Goal: Check status: Check status

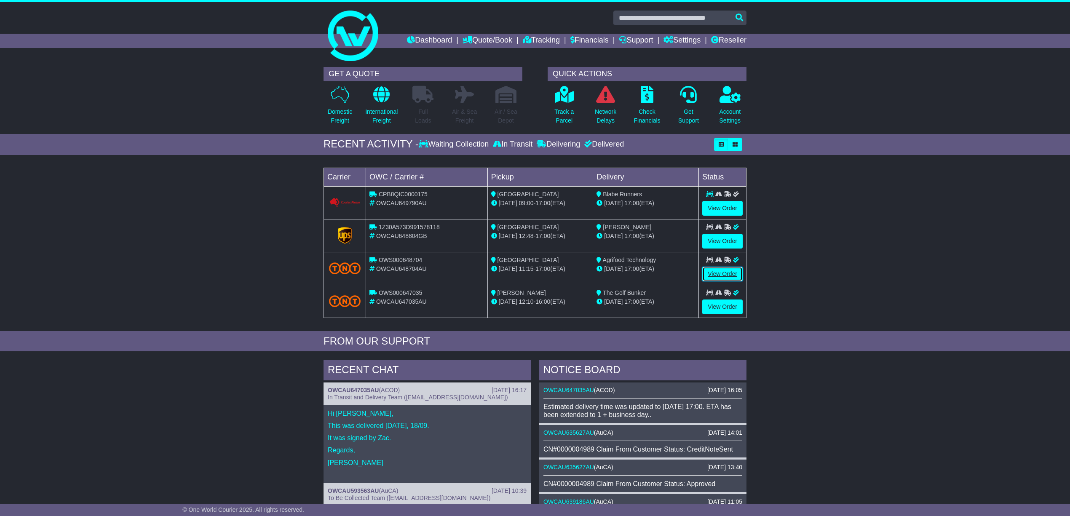
click at [717, 272] on link "View Order" at bounding box center [723, 274] width 40 height 15
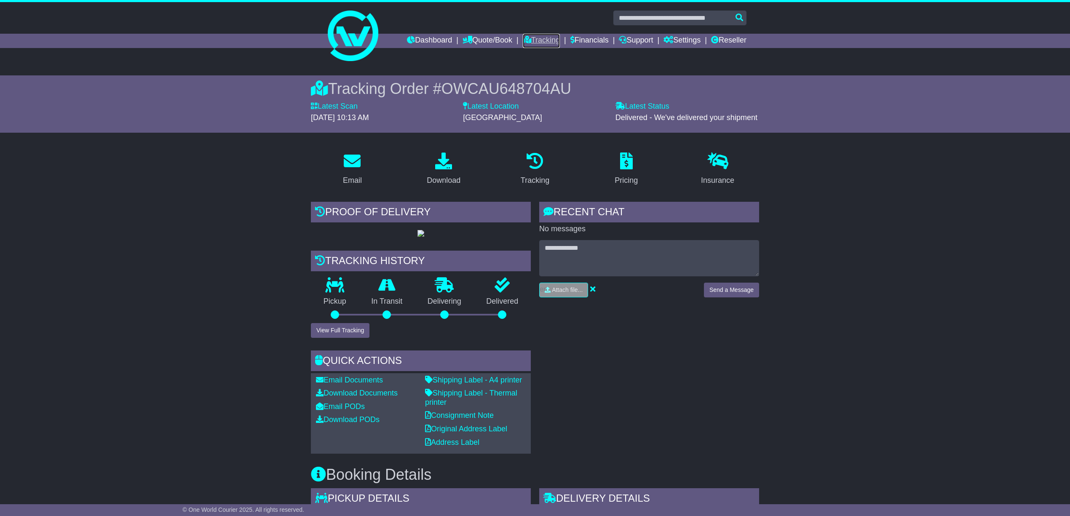
click at [535, 37] on link "Tracking" at bounding box center [541, 41] width 37 height 14
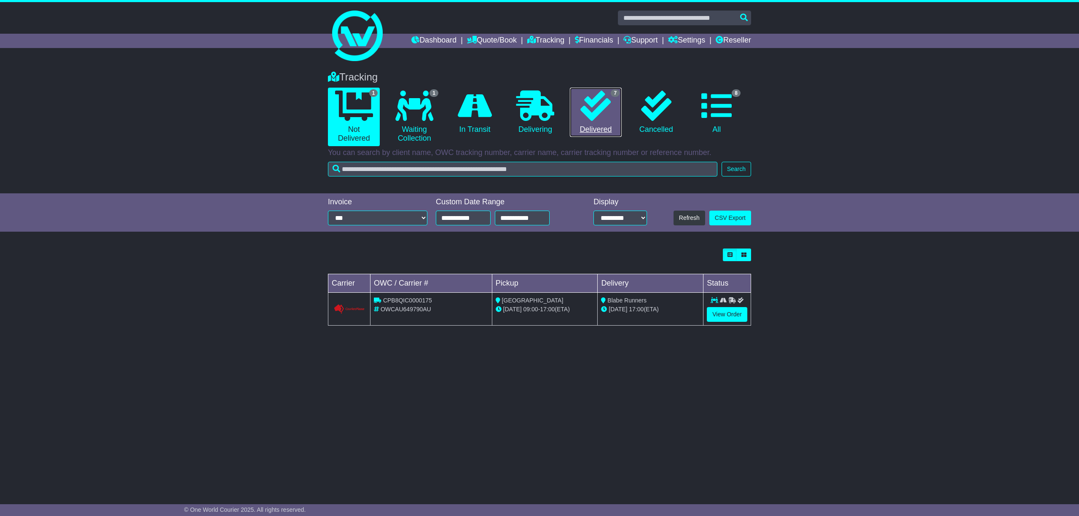
click at [594, 126] on link "7 Delivered" at bounding box center [596, 113] width 52 height 50
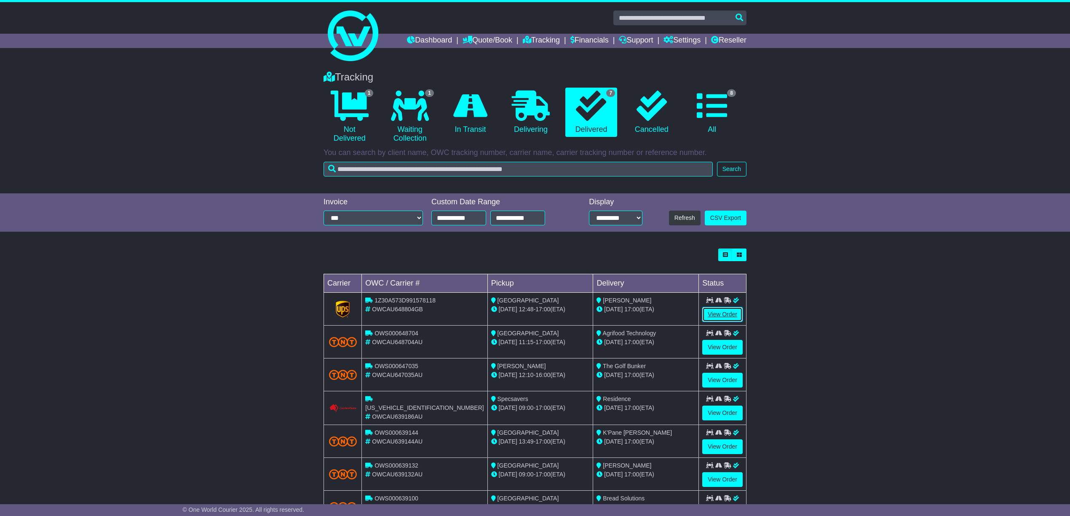
click at [723, 312] on link "View Order" at bounding box center [723, 314] width 40 height 15
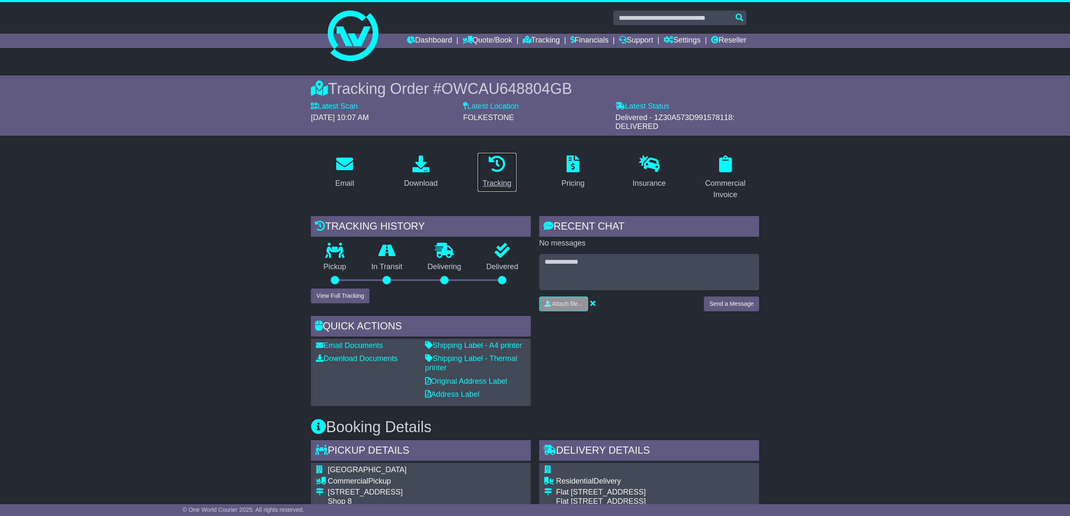
click at [498, 181] on div "Tracking" at bounding box center [497, 183] width 29 height 11
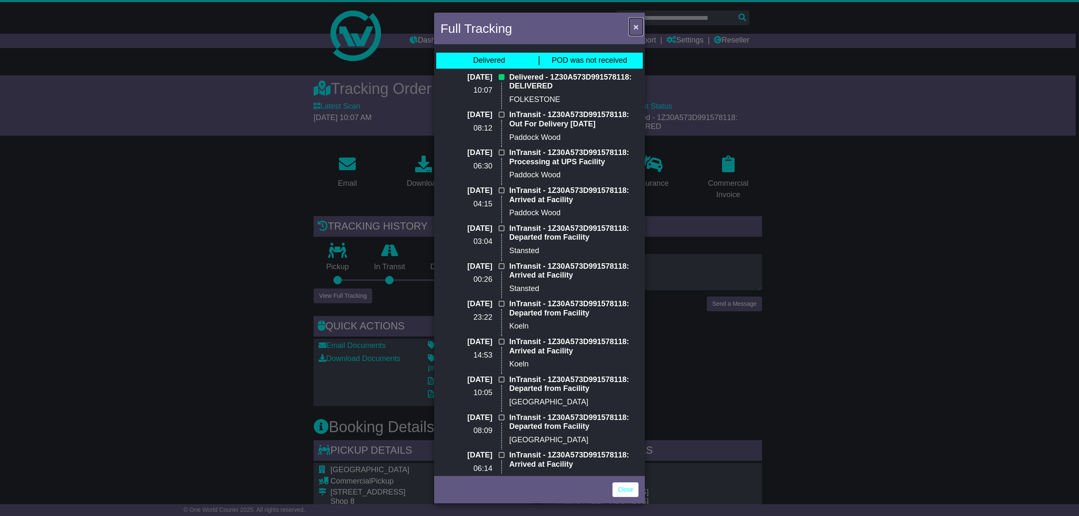
click at [635, 24] on span "×" at bounding box center [635, 27] width 5 height 10
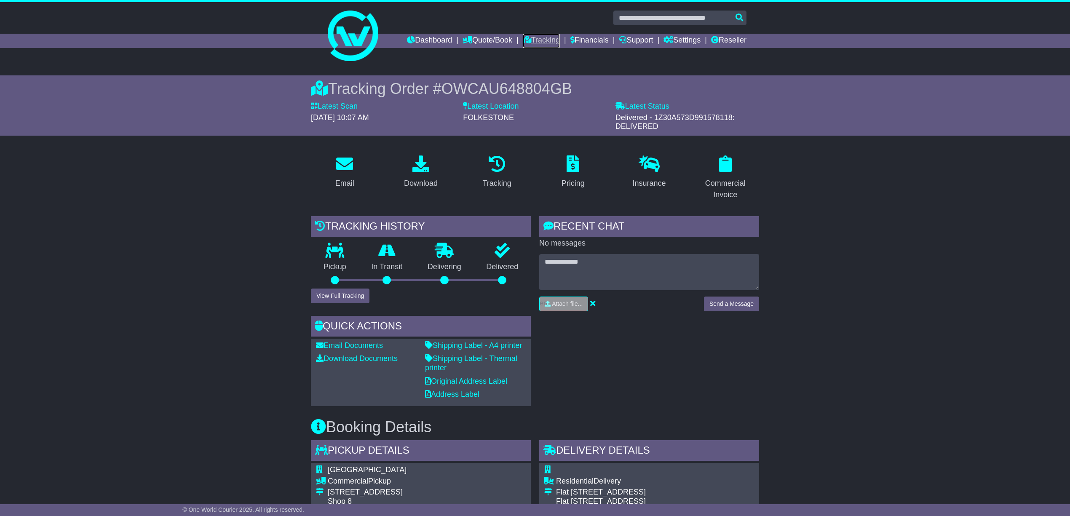
click at [538, 37] on link "Tracking" at bounding box center [541, 41] width 37 height 14
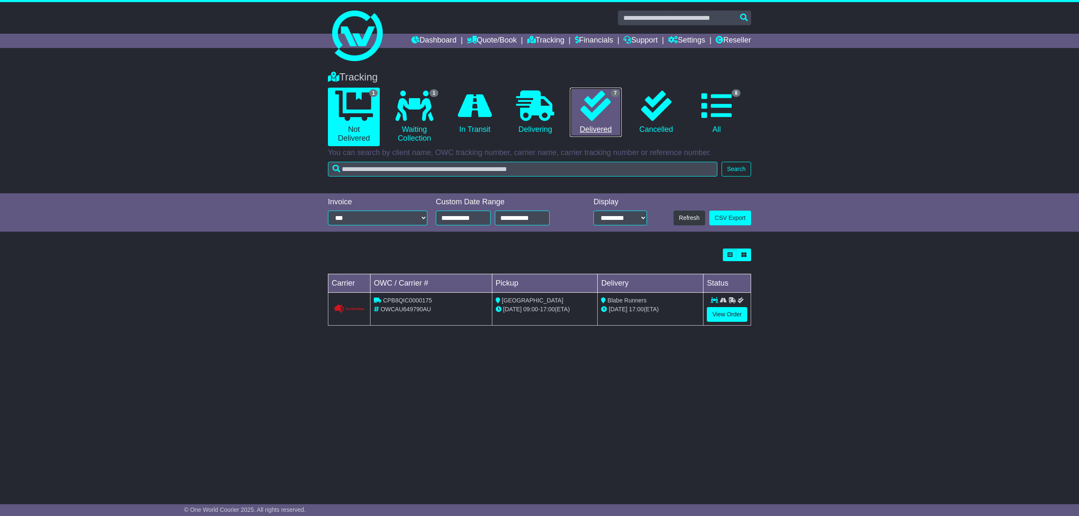
click at [597, 127] on link "7 Delivered" at bounding box center [596, 113] width 52 height 50
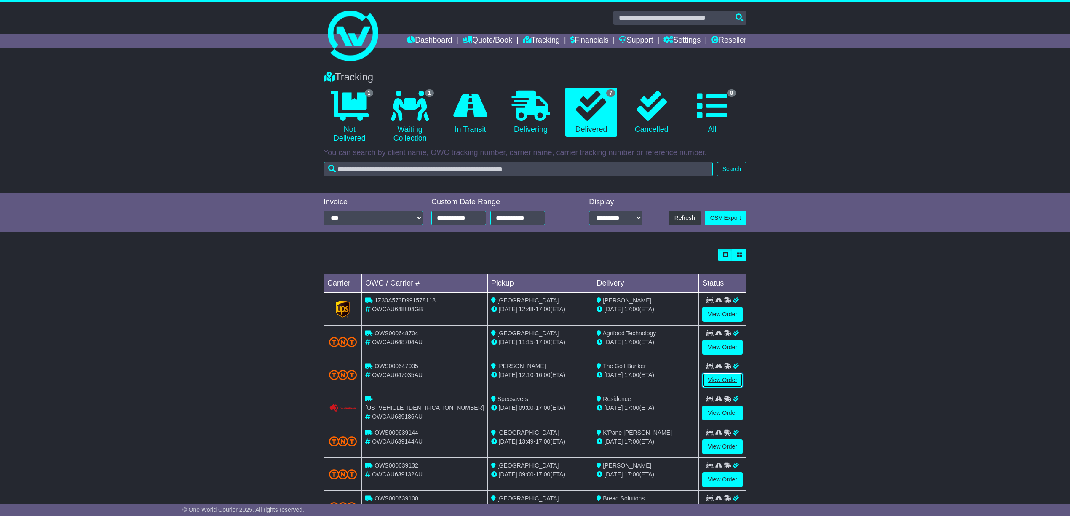
click at [721, 378] on link "View Order" at bounding box center [723, 380] width 40 height 15
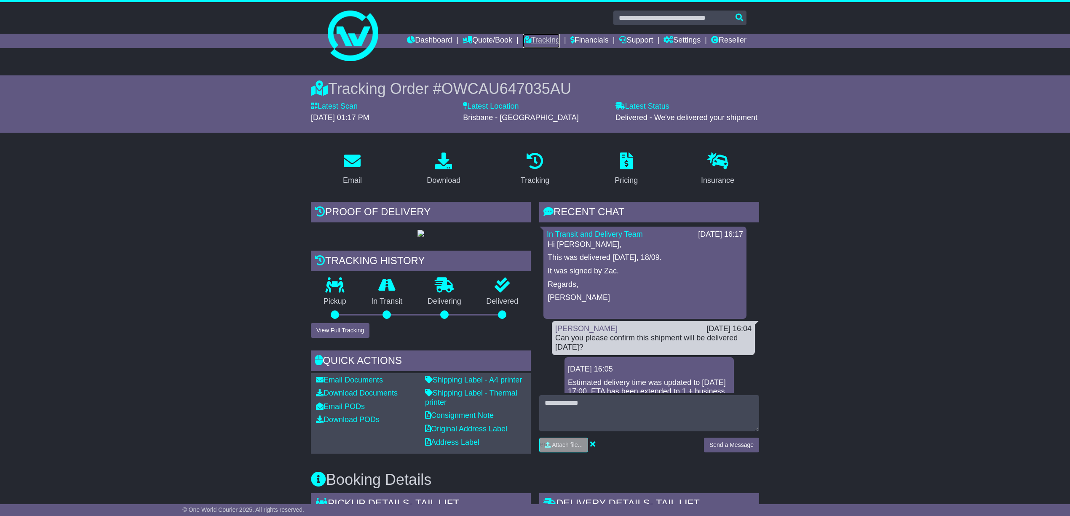
click at [531, 36] on link "Tracking" at bounding box center [541, 41] width 37 height 14
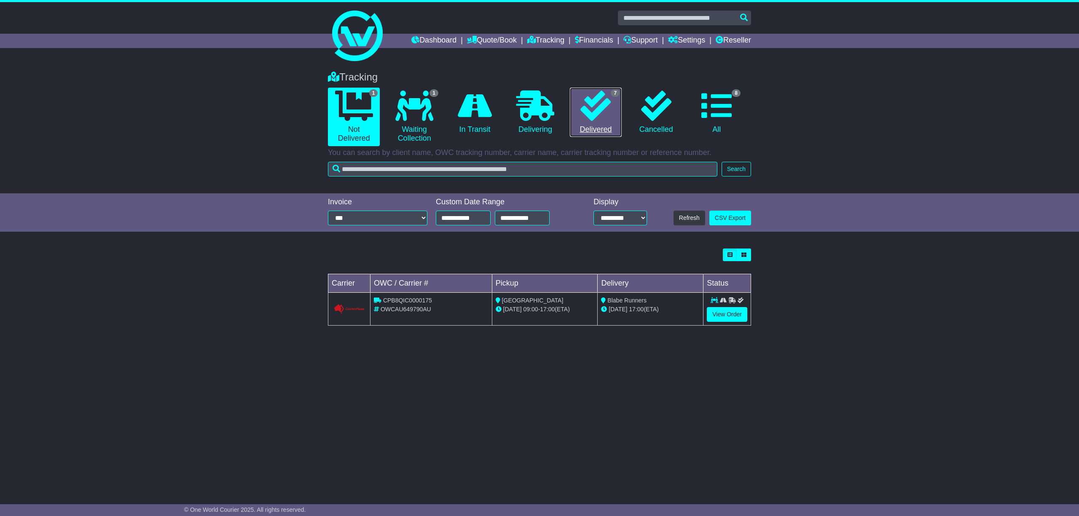
click at [599, 126] on link "7 Delivered" at bounding box center [596, 113] width 52 height 50
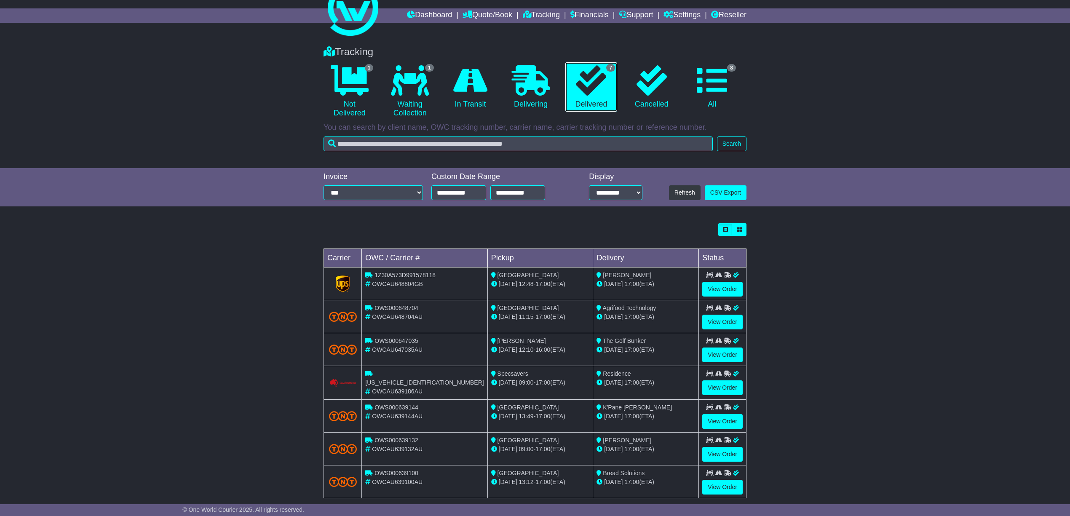
scroll to position [40, 0]
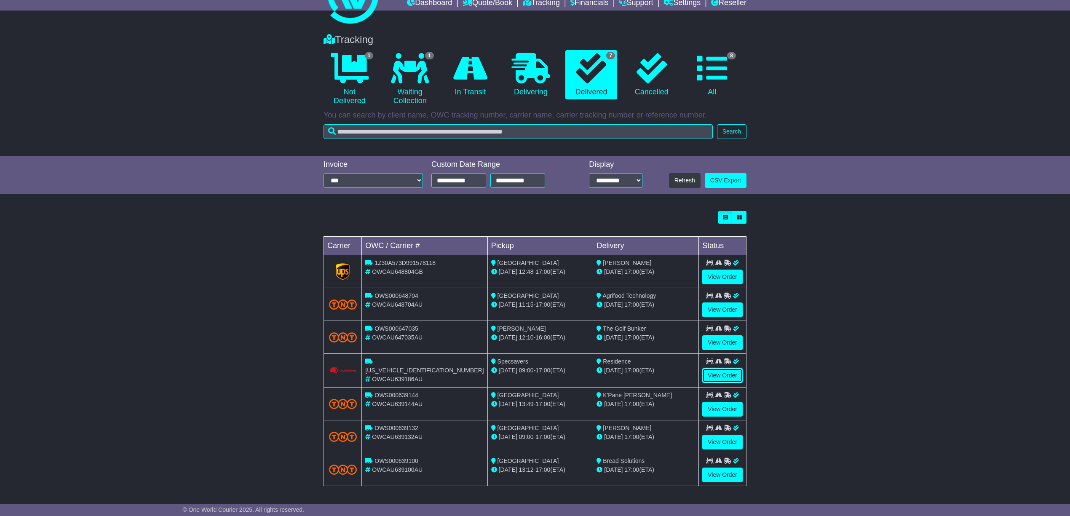
click at [721, 373] on link "View Order" at bounding box center [723, 375] width 40 height 15
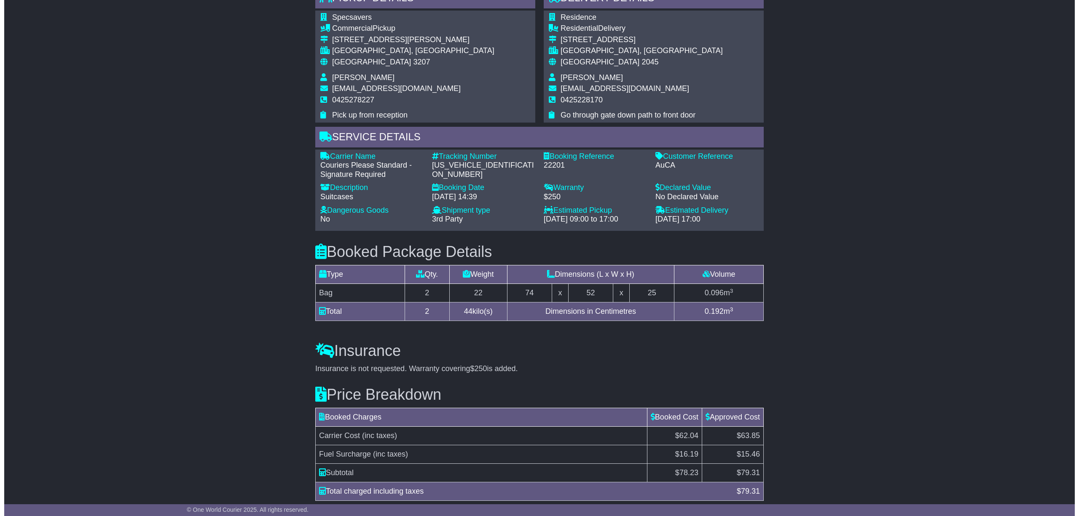
scroll to position [539, 0]
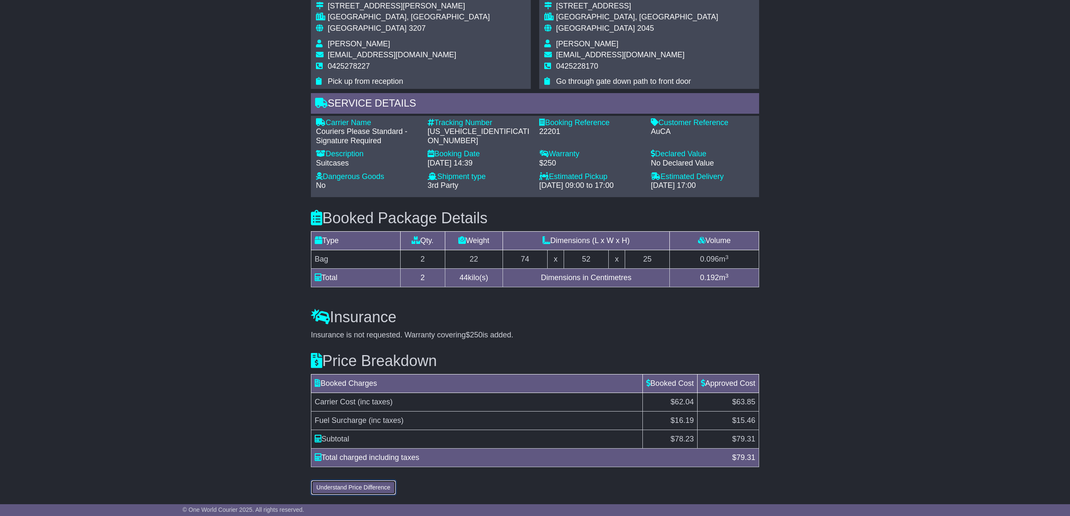
click at [353, 490] on button "Understand Price Difference" at bounding box center [353, 487] width 85 height 15
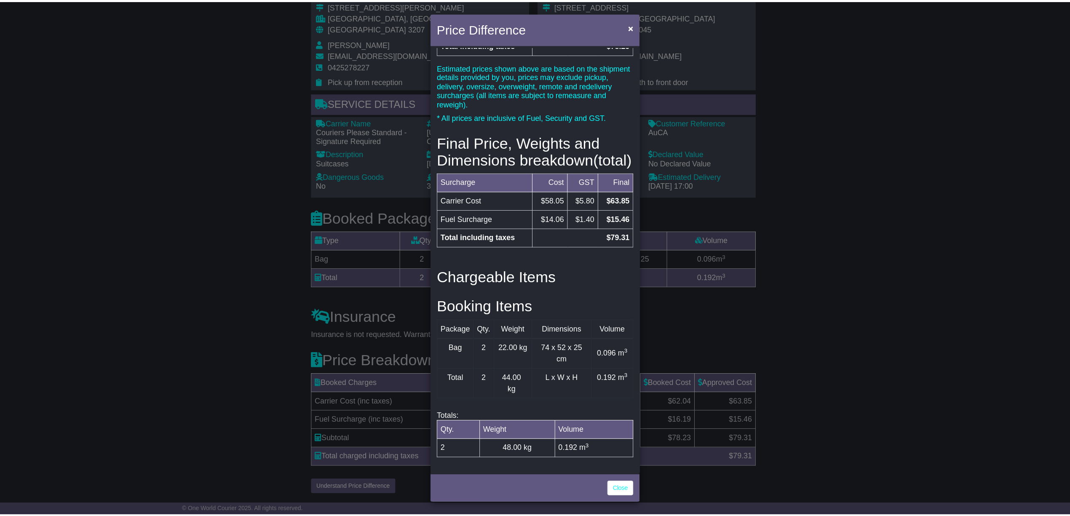
scroll to position [125, 0]
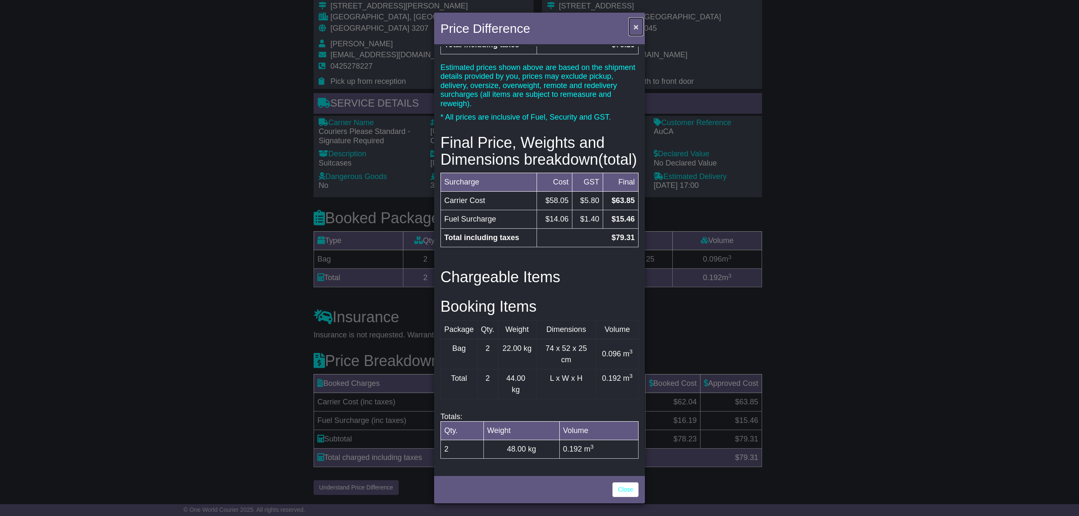
click at [633, 22] on span "×" at bounding box center [635, 27] width 5 height 10
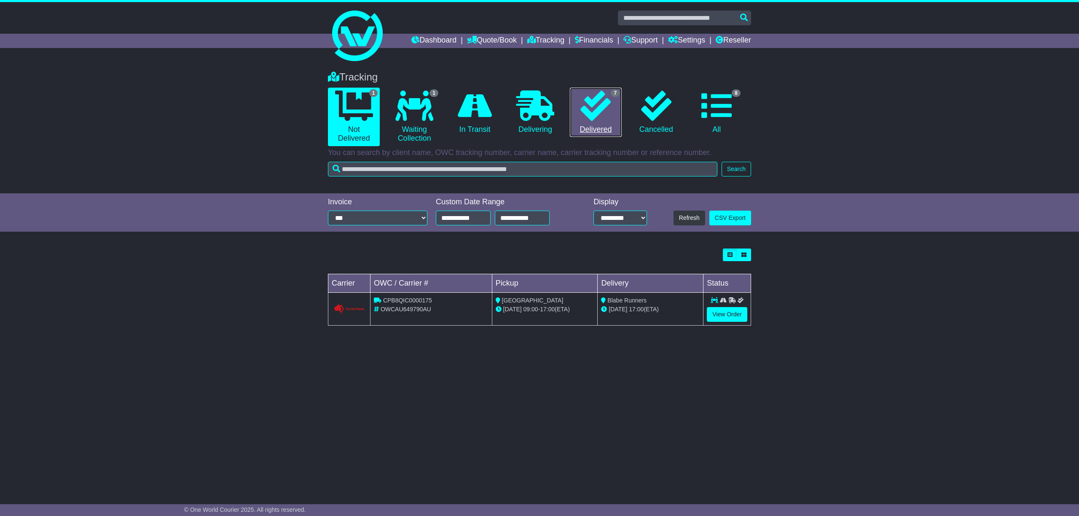
click at [595, 125] on link "7 Delivered" at bounding box center [596, 113] width 52 height 50
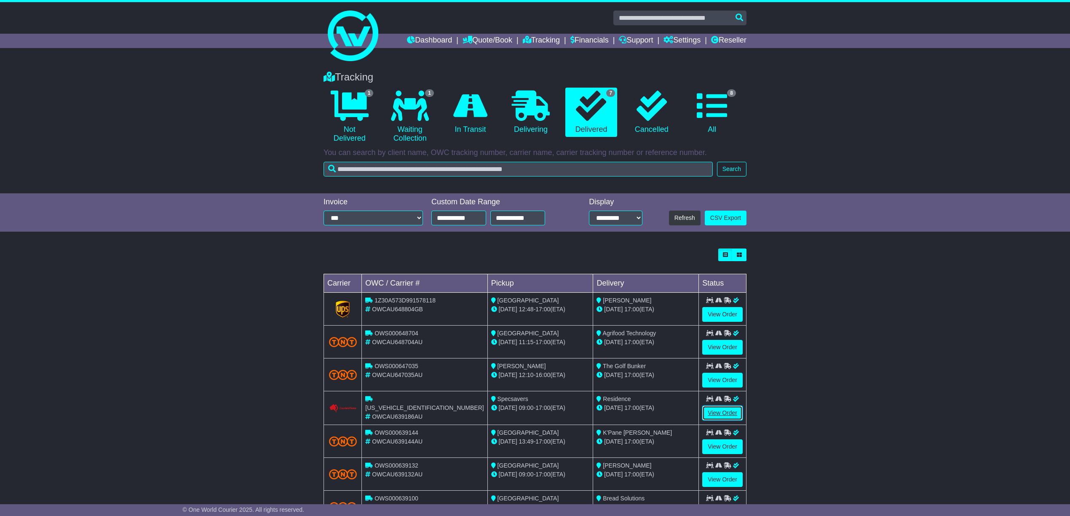
click at [724, 413] on link "View Order" at bounding box center [723, 413] width 40 height 15
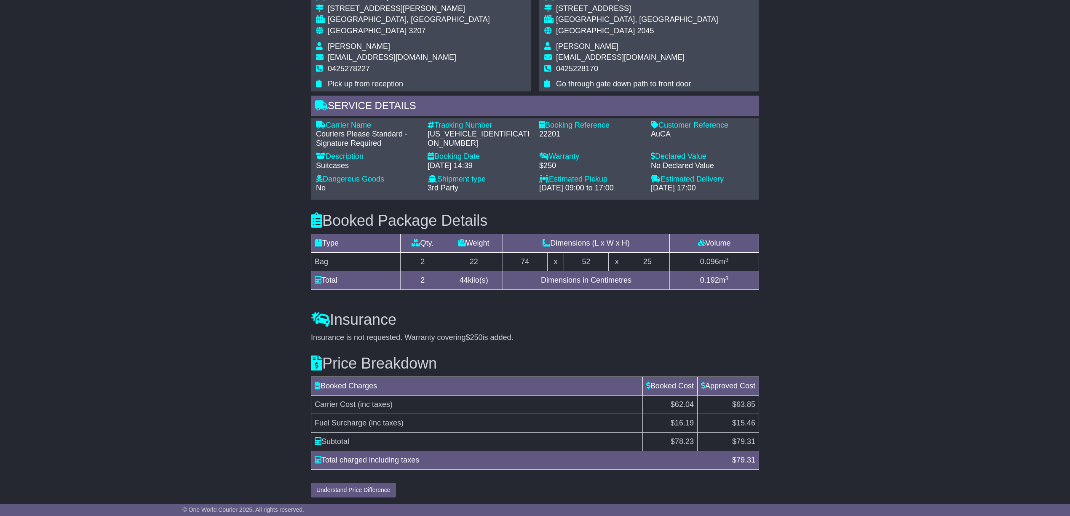
scroll to position [539, 0]
